Goal: Task Accomplishment & Management: Manage account settings

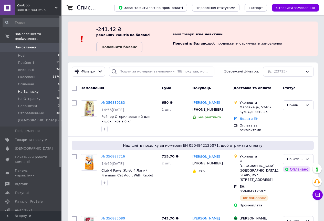
click at [25, 89] on span "На Выписку" at bounding box center [28, 91] width 21 height 5
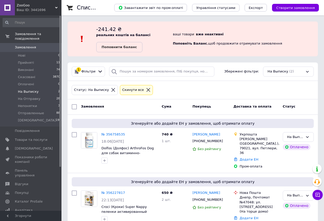
scroll to position [7, 0]
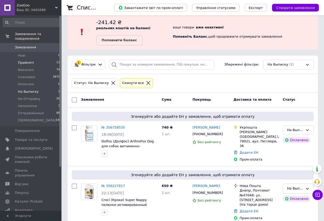
click at [29, 61] on span "Прийняті" at bounding box center [26, 63] width 16 height 5
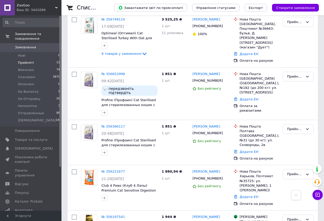
scroll to position [365, 0]
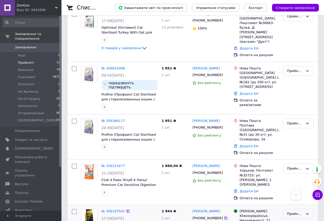
click at [299, 212] on div "Прийнято" at bounding box center [295, 214] width 16 height 5
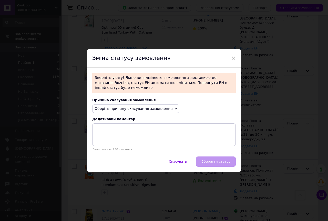
click at [155, 107] on span "Оберіть причину скасування замовлення" at bounding box center [134, 109] width 78 height 4
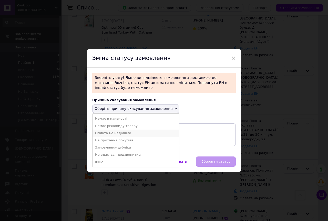
click at [125, 131] on li "Оплата не надійшла" at bounding box center [136, 133] width 87 height 7
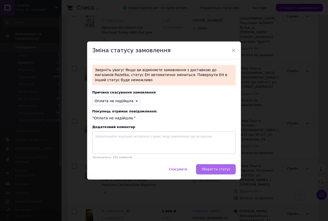
click at [218, 172] on button "Зберегти статус" at bounding box center [216, 169] width 40 height 10
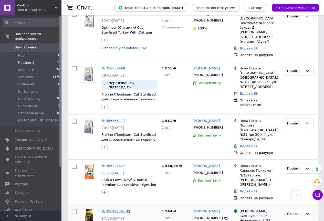
click at [108, 209] on link "№ 356197541" at bounding box center [114, 211] width 24 height 4
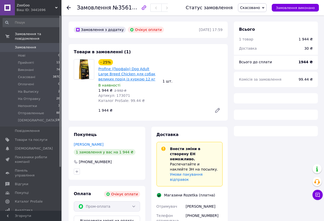
click at [119, 69] on div "- 25% Profine (Профаїн) Dog Adult Large Breed Chicken для собак великих порід і…" at bounding box center [128, 81] width 64 height 46
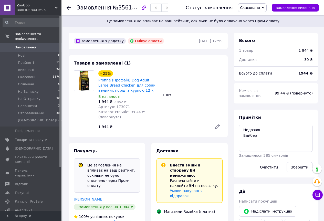
click at [123, 86] on link "Profine (Профаїн) Dog Adult Large Breed Chicken для собак великих порід із курк…" at bounding box center [126, 85] width 57 height 14
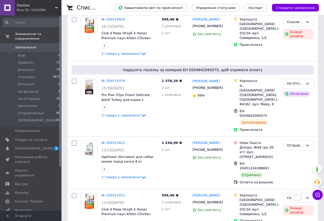
scroll to position [4998, 0]
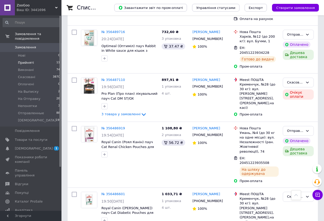
click at [22, 61] on span "Прийняті" at bounding box center [26, 63] width 16 height 5
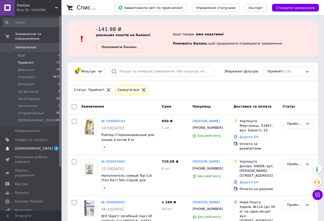
click at [25, 146] on span "[DEMOGRAPHIC_DATA]" at bounding box center [34, 148] width 38 height 5
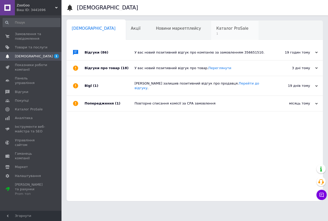
click at [211, 31] on div "Каталог ProSale 1" at bounding box center [234, 30] width 47 height 19
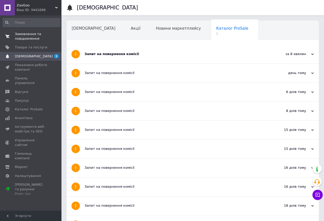
click at [17, 41] on span "Замовлення та повідомлення" at bounding box center [31, 36] width 33 height 9
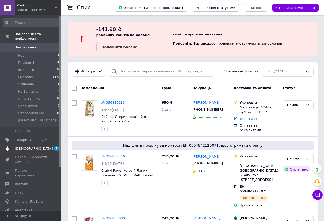
click at [23, 146] on span "[DEMOGRAPHIC_DATA]" at bounding box center [34, 148] width 38 height 5
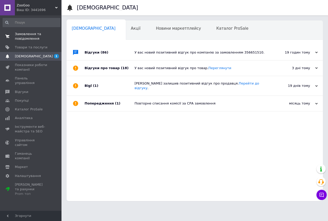
click at [22, 34] on span "Замовлення та повідомлення" at bounding box center [31, 36] width 33 height 9
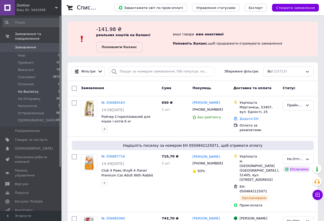
click at [31, 89] on span "На Выписку" at bounding box center [28, 91] width 21 height 5
